Goal: Information Seeking & Learning: Learn about a topic

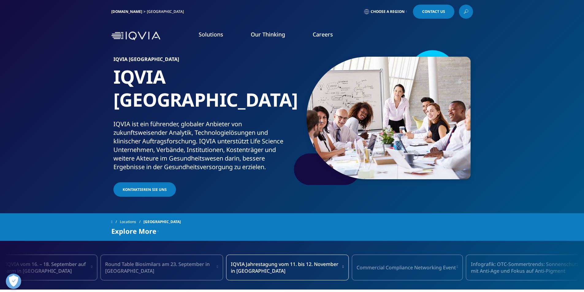
click at [324, 34] on link "Careers" at bounding box center [322, 34] width 20 height 7
click at [192, 89] on link "WEITERE INFORMATIONEN" at bounding box center [234, 91] width 139 height 5
